Goal: Task Accomplishment & Management: Use online tool/utility

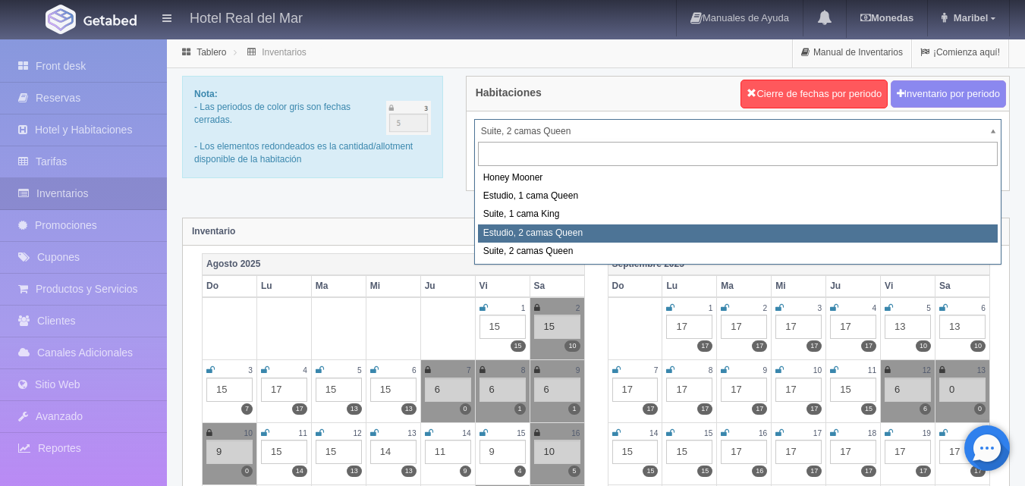
select select "2270"
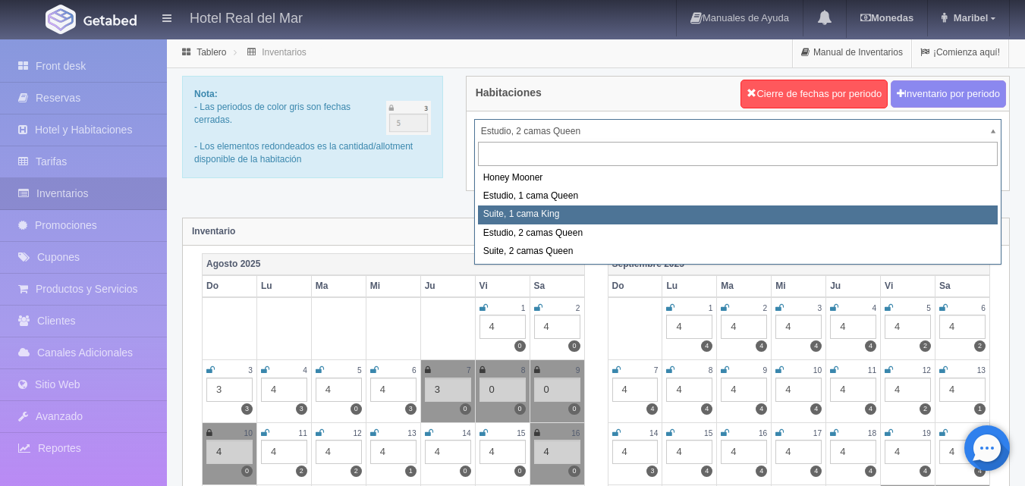
select select "2269"
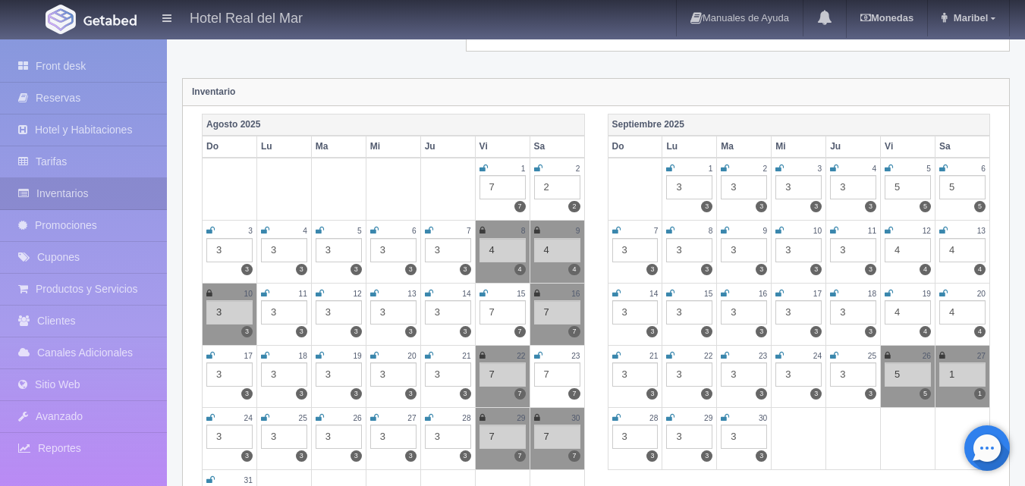
scroll to position [152, 0]
